Goal: Browse casually

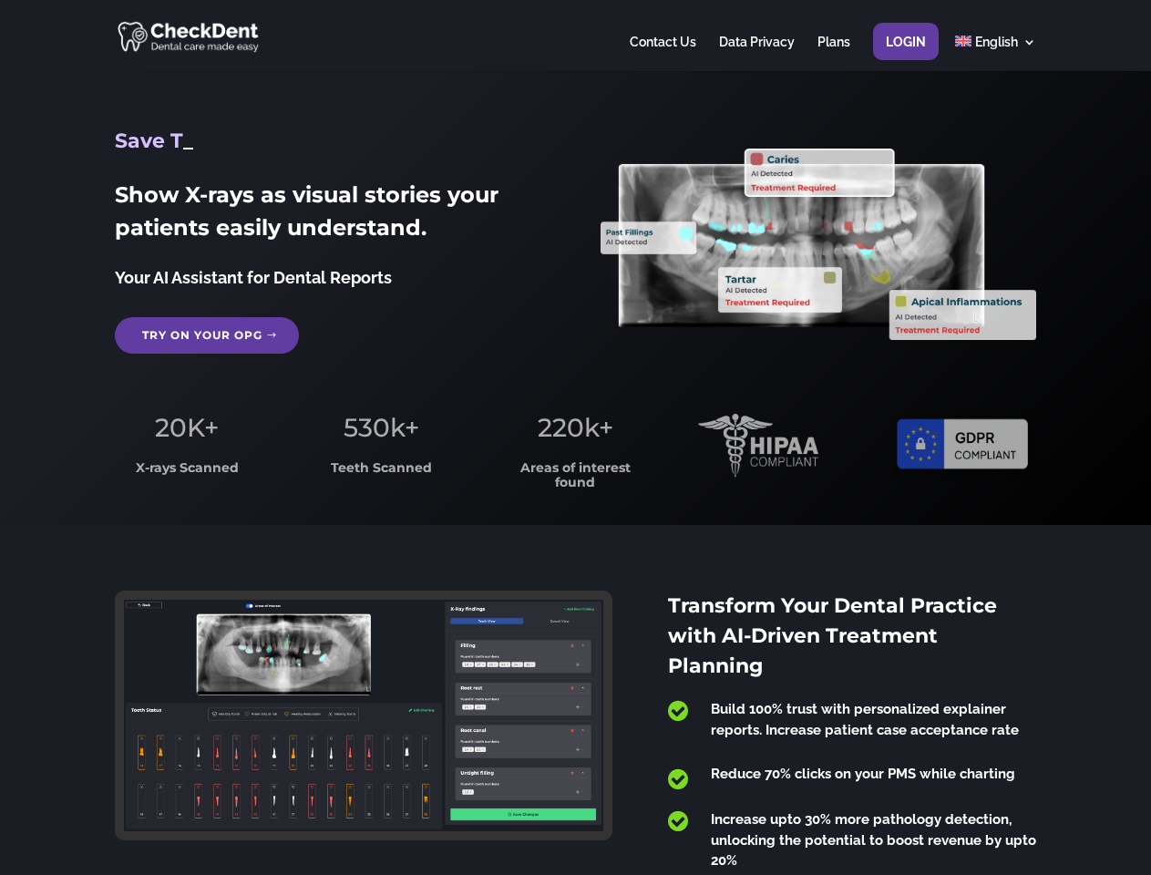
click at [575, 437] on span "220k+" at bounding box center [576, 427] width 76 height 31
click at [575, 36] on div at bounding box center [575, 35] width 921 height 71
click at [575, 437] on span "220k+" at bounding box center [576, 427] width 76 height 31
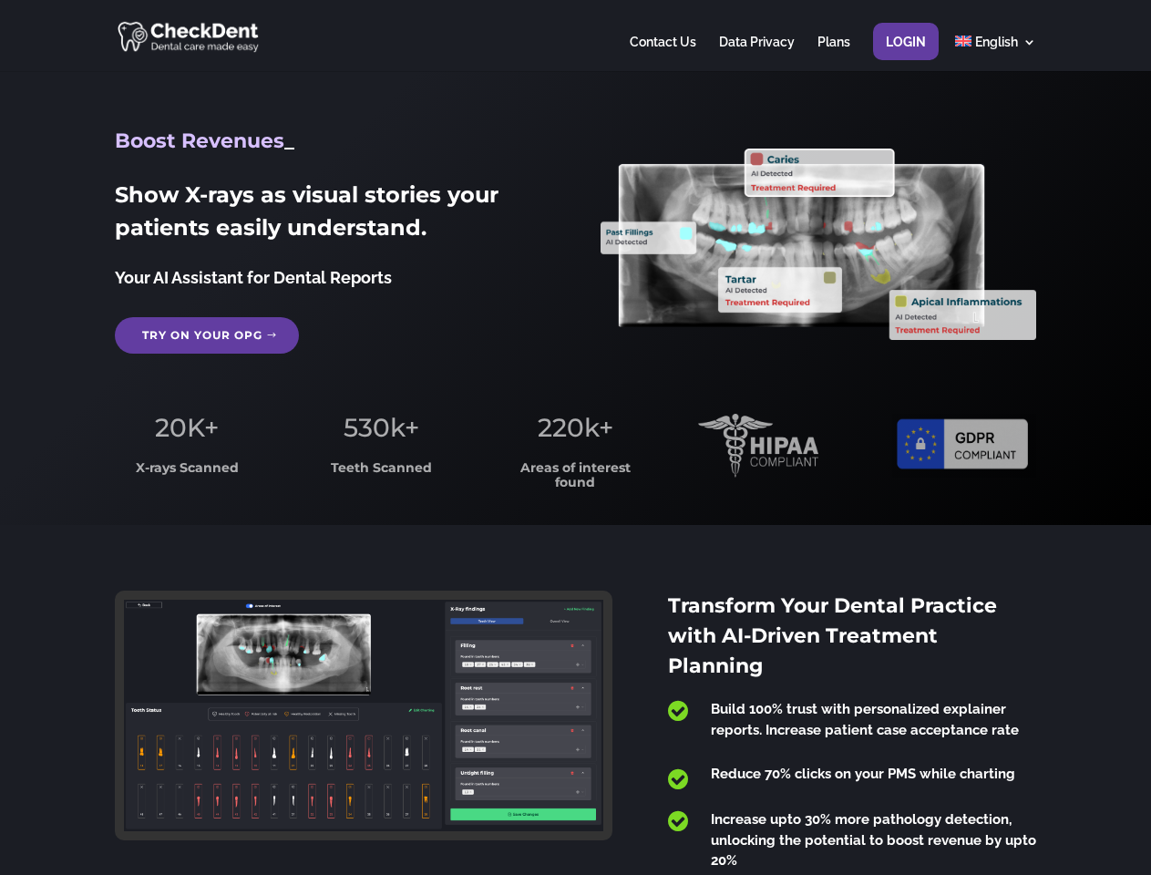
click at [575, 36] on div at bounding box center [575, 35] width 921 height 71
